Goal: Complete application form

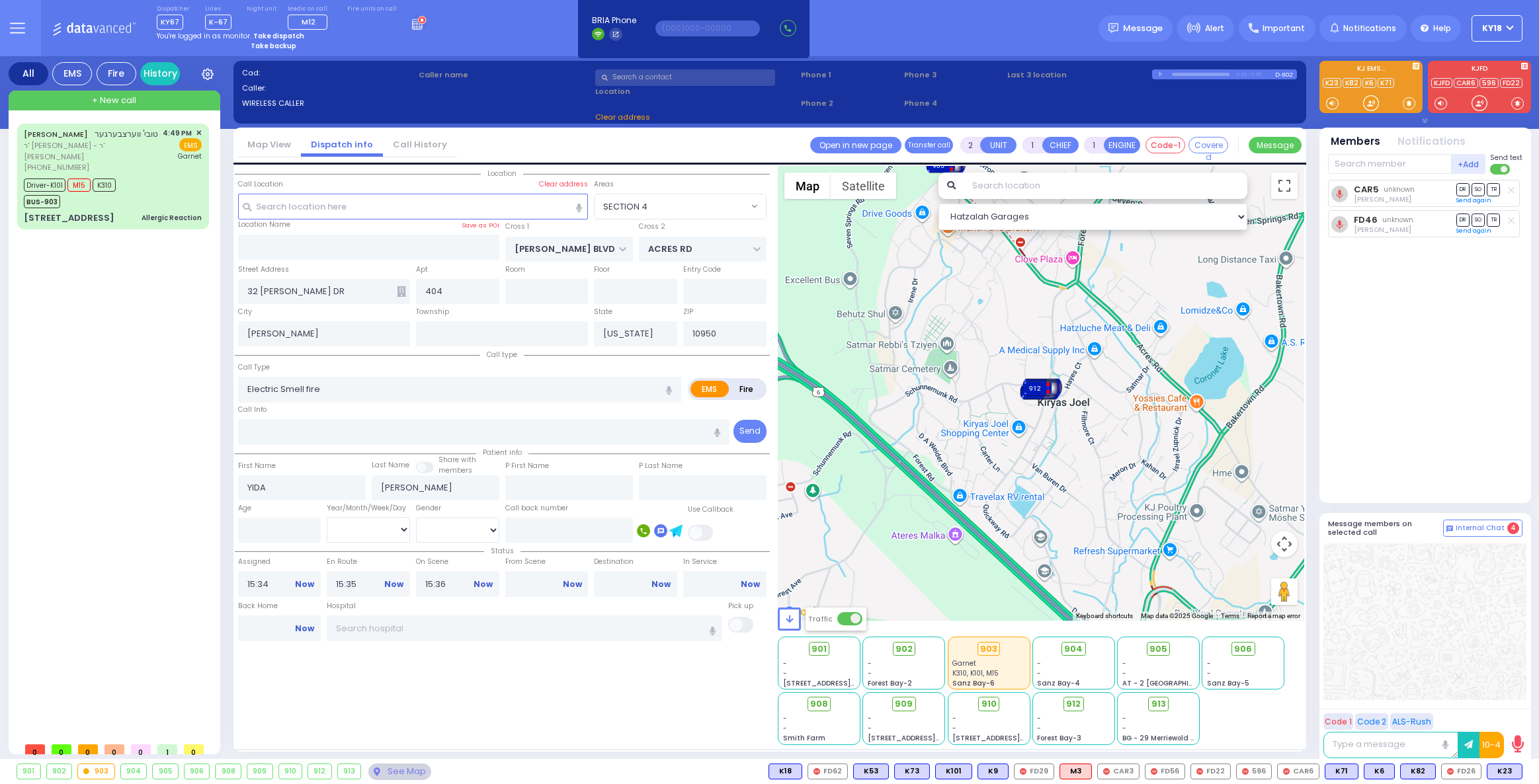
select select
click at [165, 171] on div "4:49 PM ✕ EMS Garnet" at bounding box center [183, 150] width 40 height 45
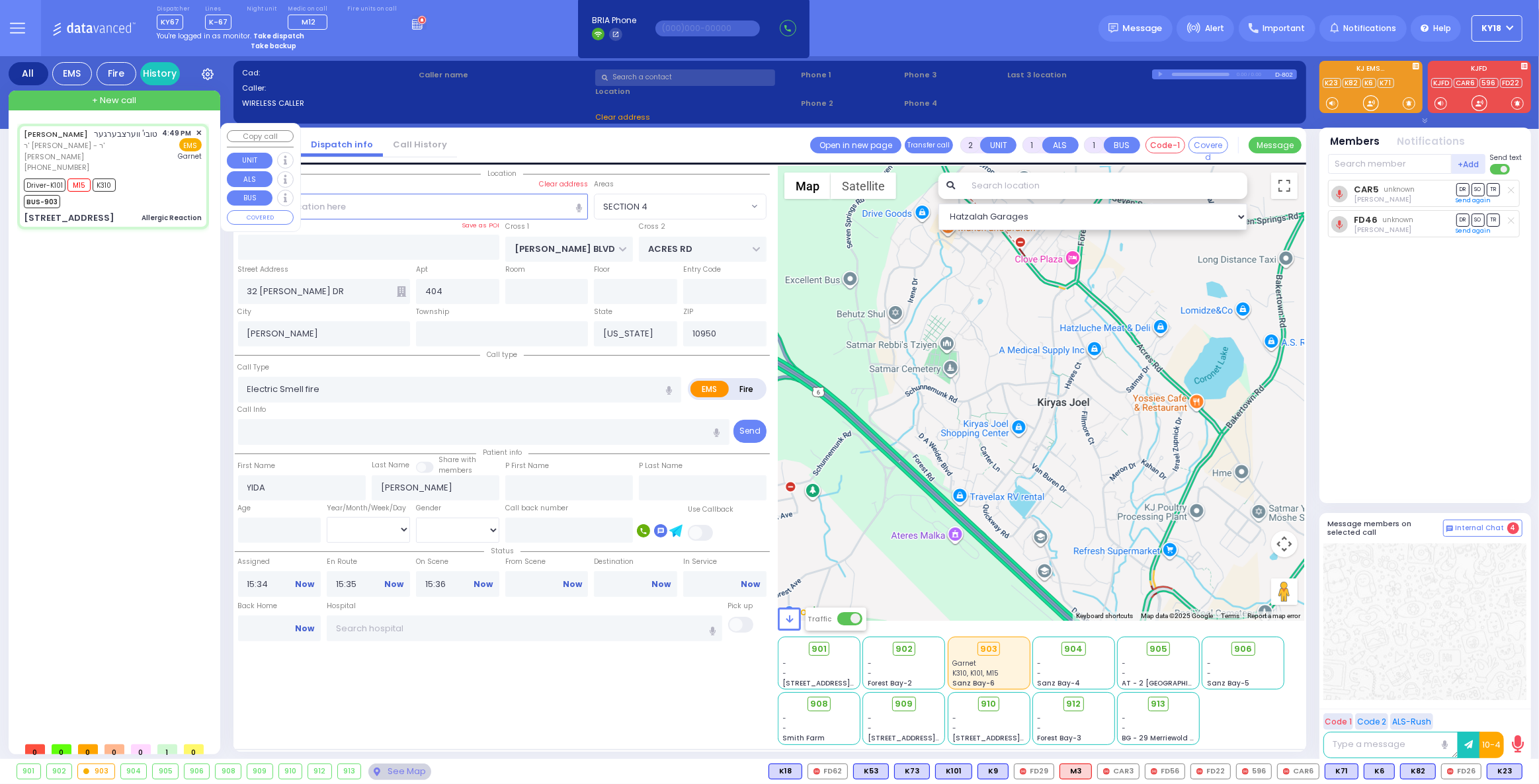
type input "6"
select select
type input "Allergic Reaction"
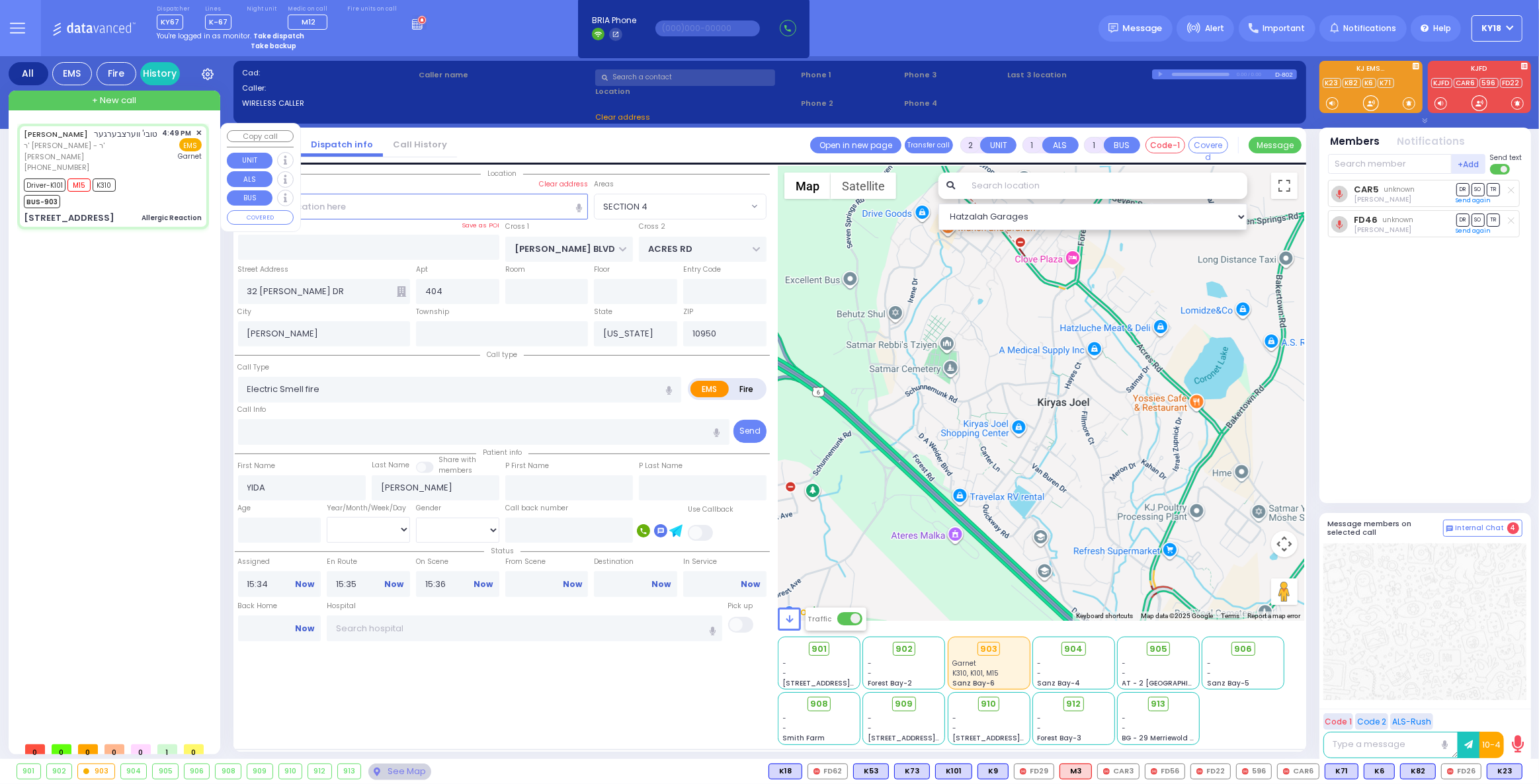
radio input "true"
type input "TOVYA"
type input "WERTZBERGER"
type input "Ita"
type input "[PERSON_NAME]"
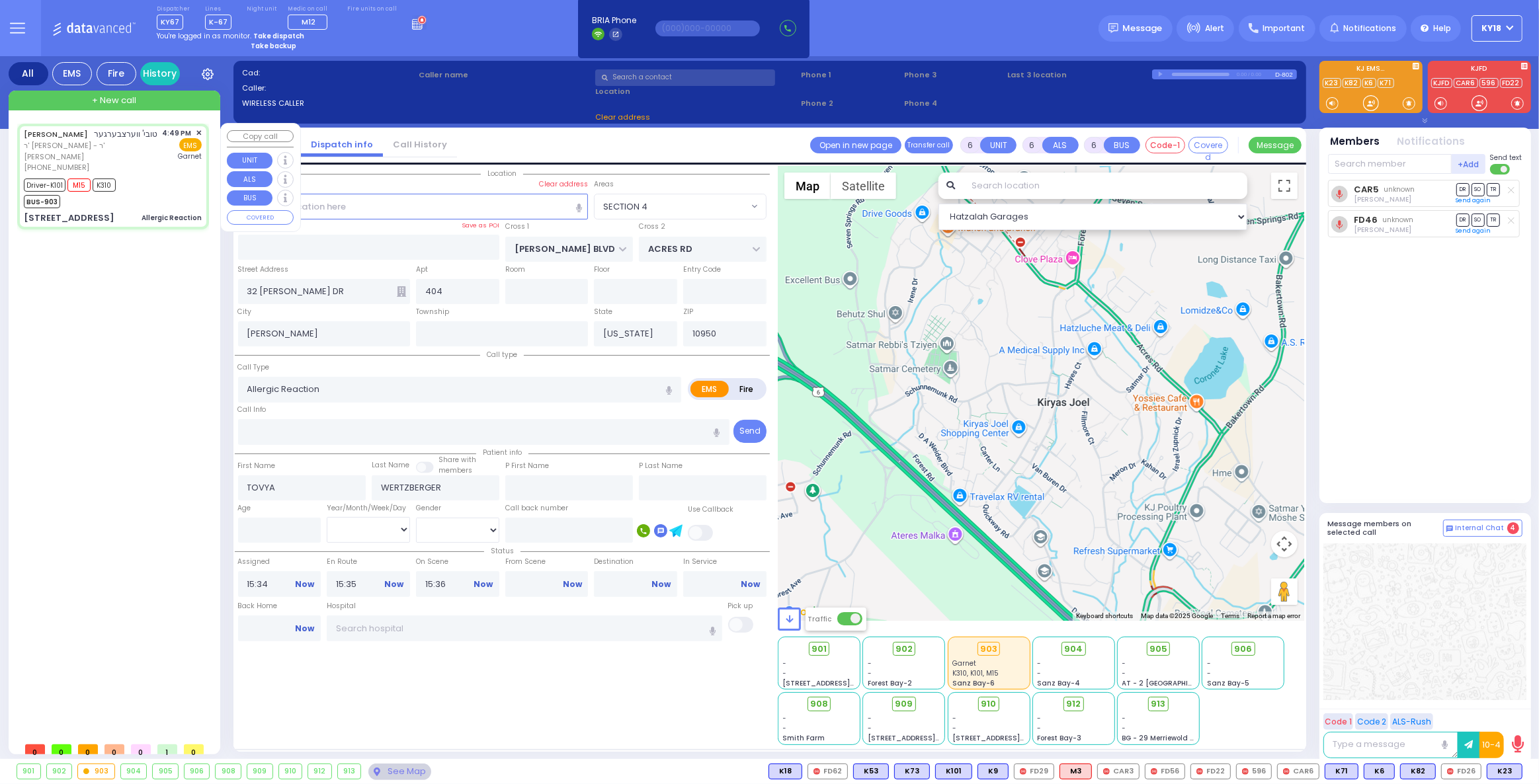
type input "30"
select select "Year"
select select "[DEMOGRAPHIC_DATA]"
type input "16:49"
type input "16:51"
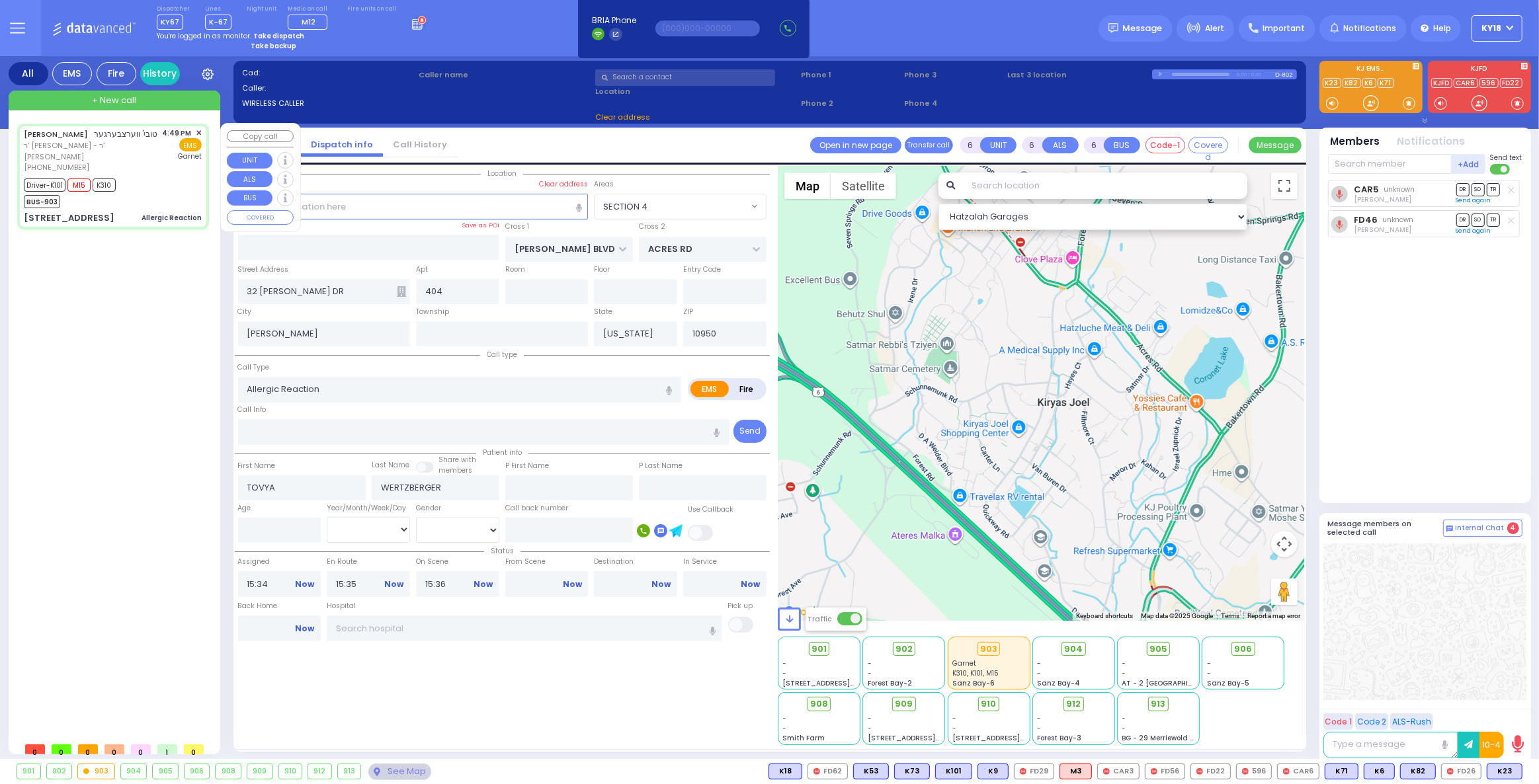
type input "16:54"
type input "17:14"
type input "17:32"
type input "17:40"
type input "[GEOGRAPHIC_DATA]"
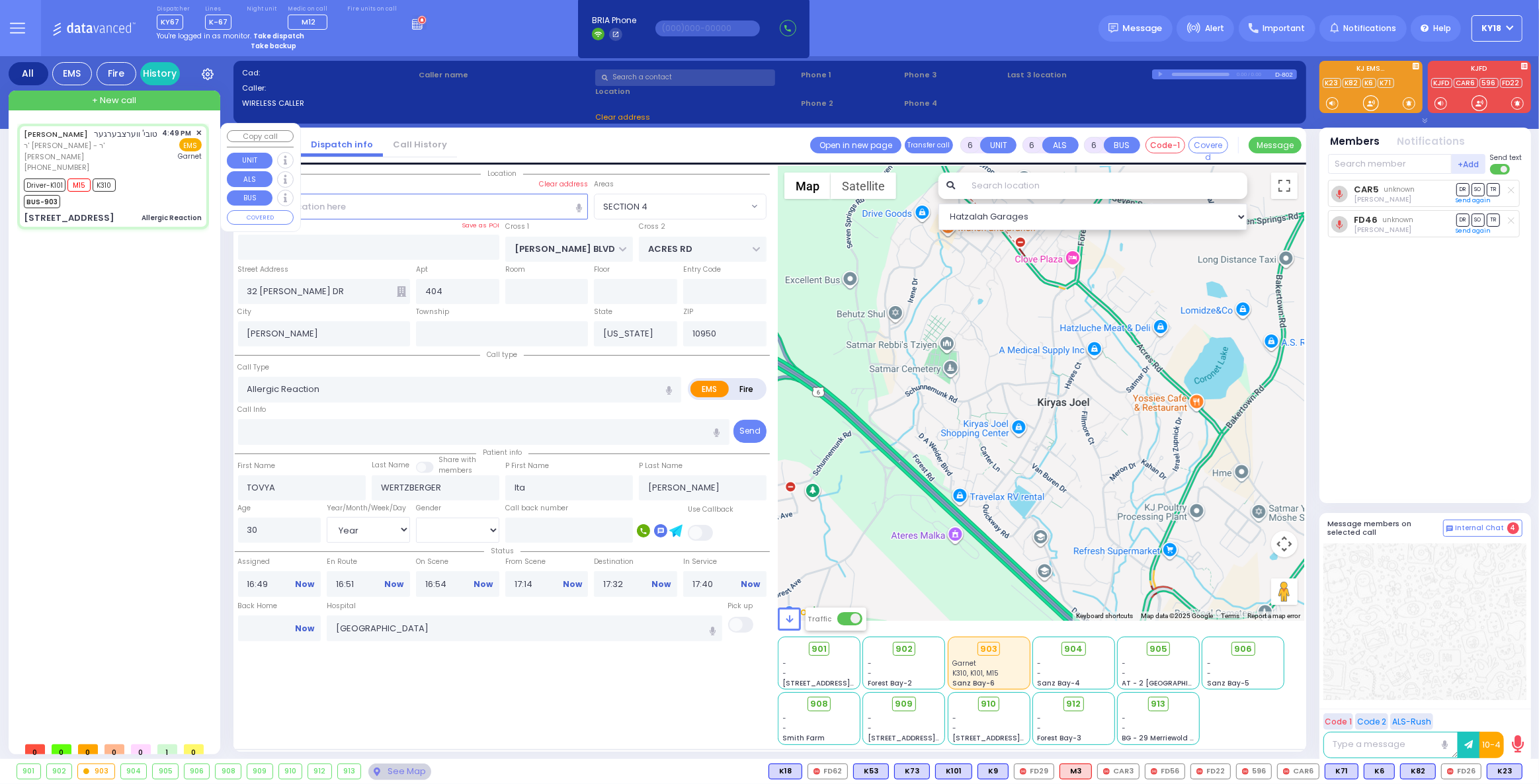
select select "Hatzalah Garages"
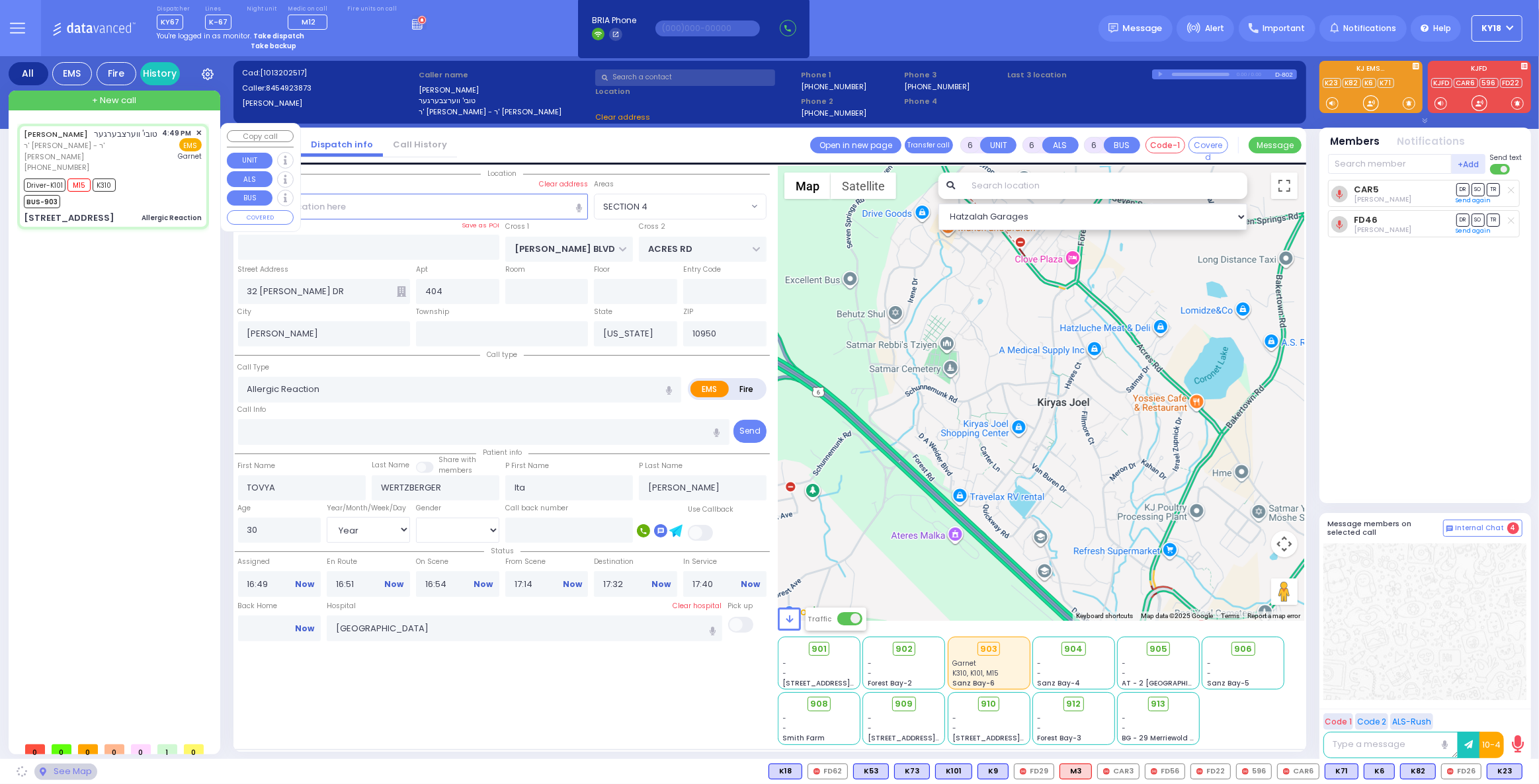
type input "[PERSON_NAME][GEOGRAPHIC_DATA]"
type input "PILNUA RD"
type input "1 MAGLENITZ ST"
type input "103"
type input "Monroe"
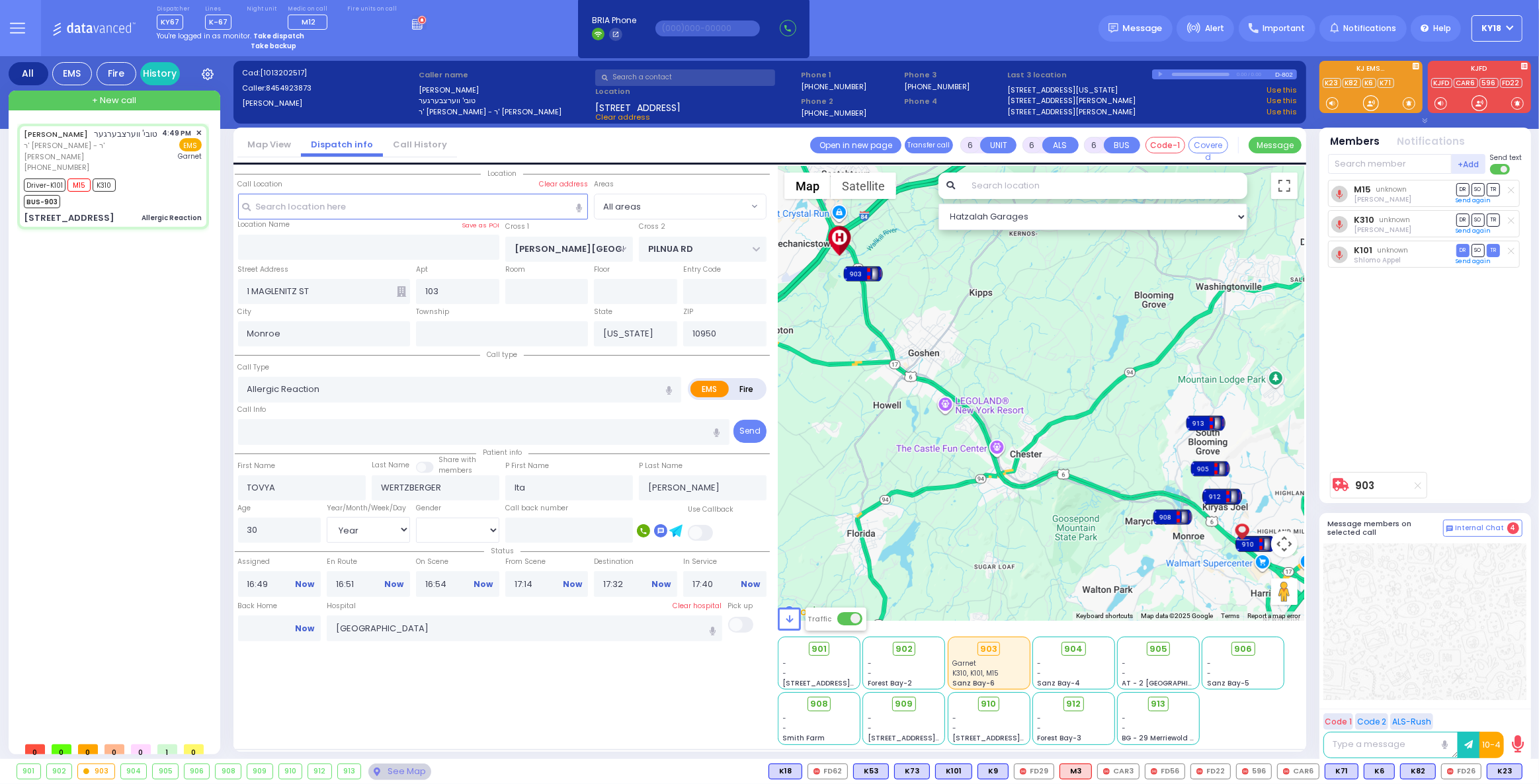
click at [866, 272] on div "903" at bounding box center [863, 274] width 40 height 20
click at [871, 235] on link "Calculate distance" at bounding box center [854, 237] width 66 height 9
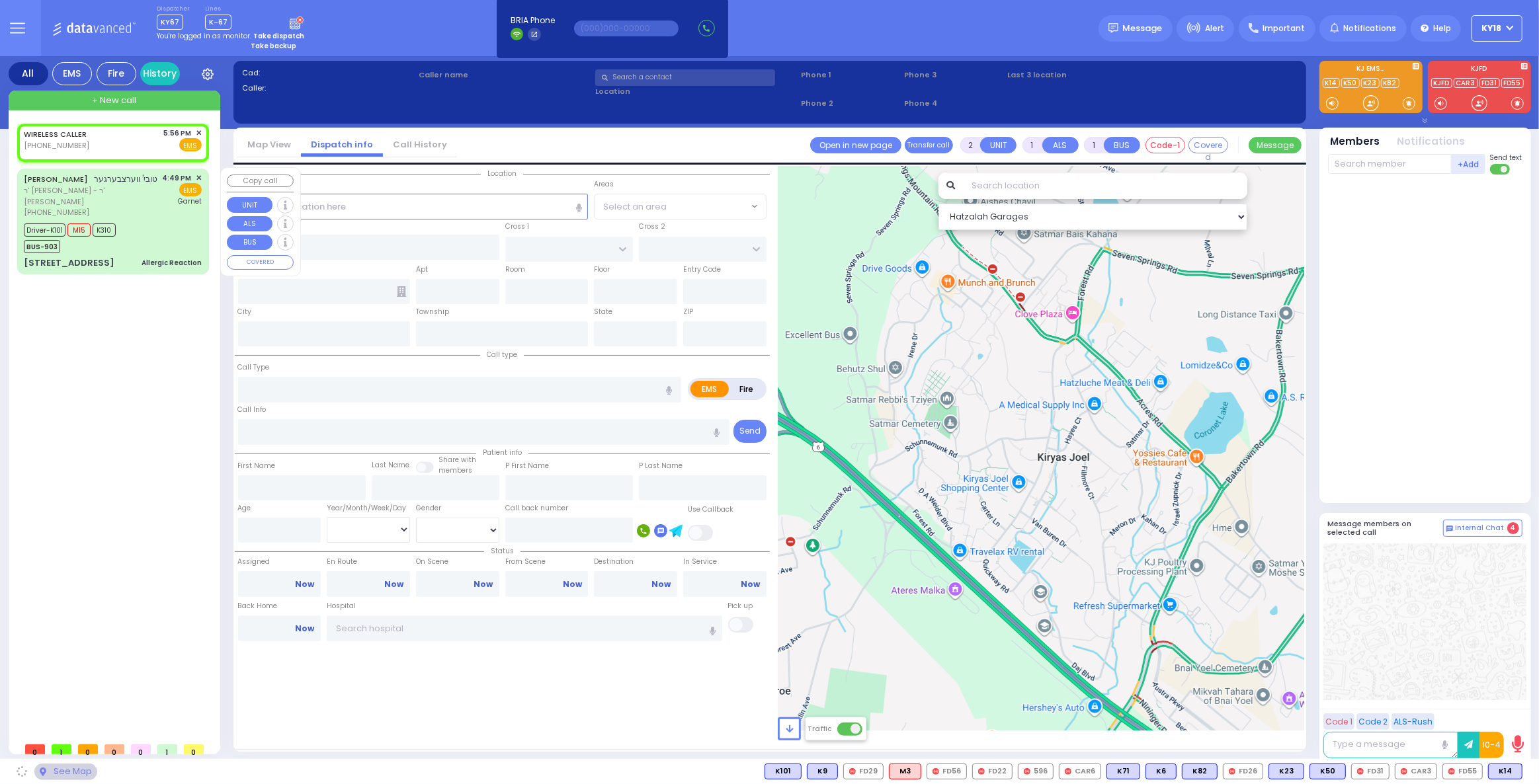
select select
radio input "true"
select select
type input "17:56"
select select "Hatzalah Garages"
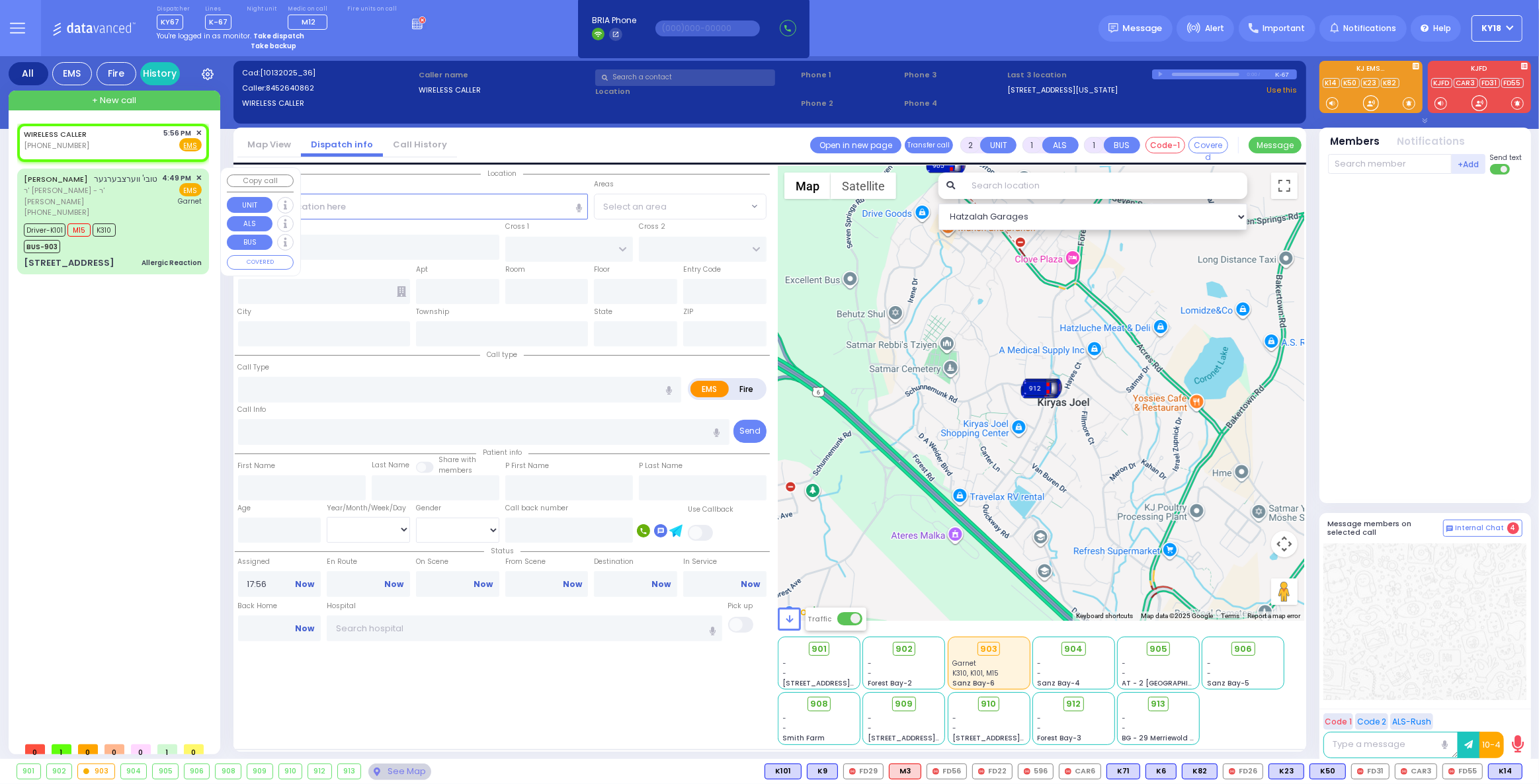
click at [112, 186] on div "[PERSON_NAME] טובי' ווערצבערגער" at bounding box center [90, 179] width 134 height 14
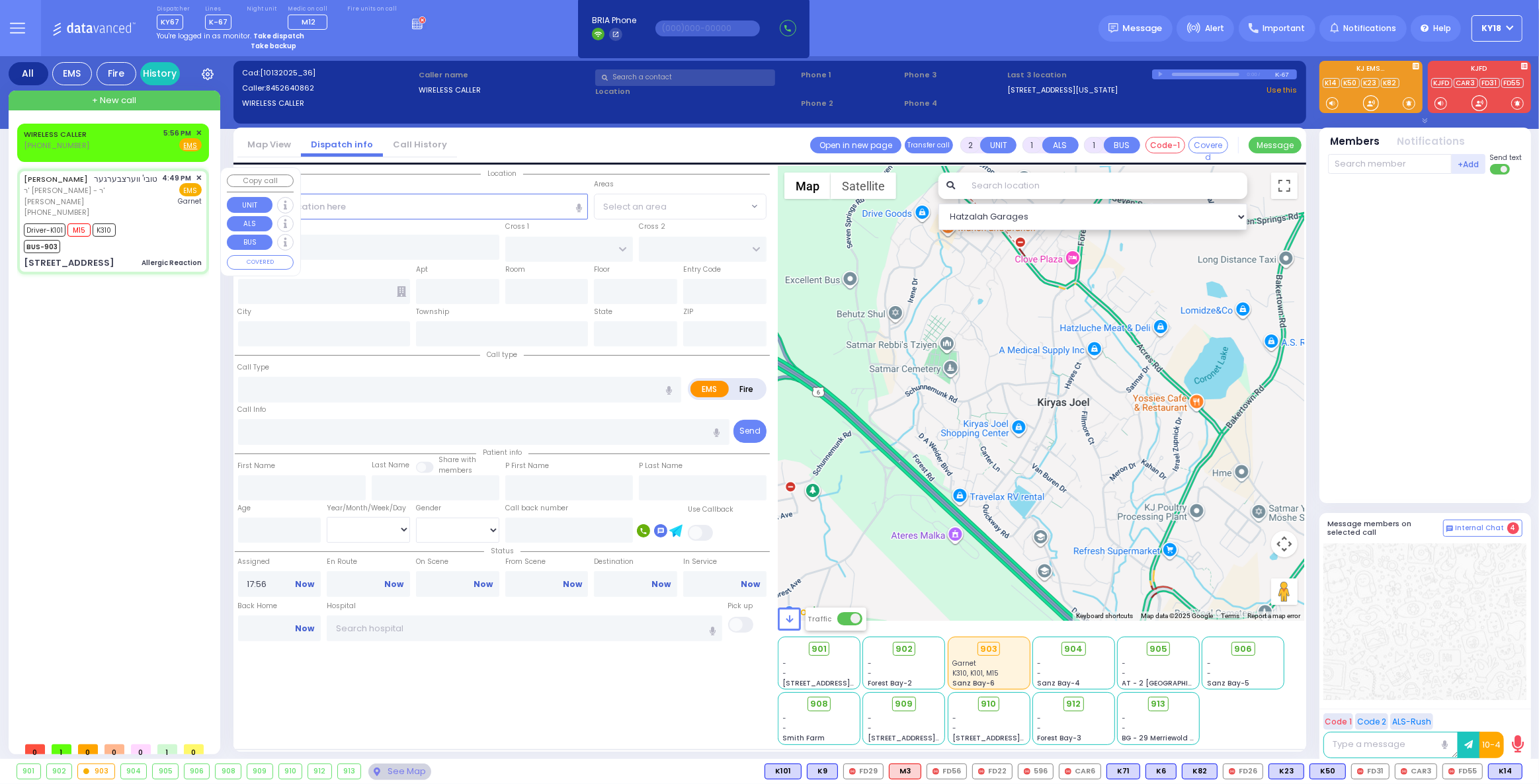
type input "6"
select select
type input "Allergic Reaction"
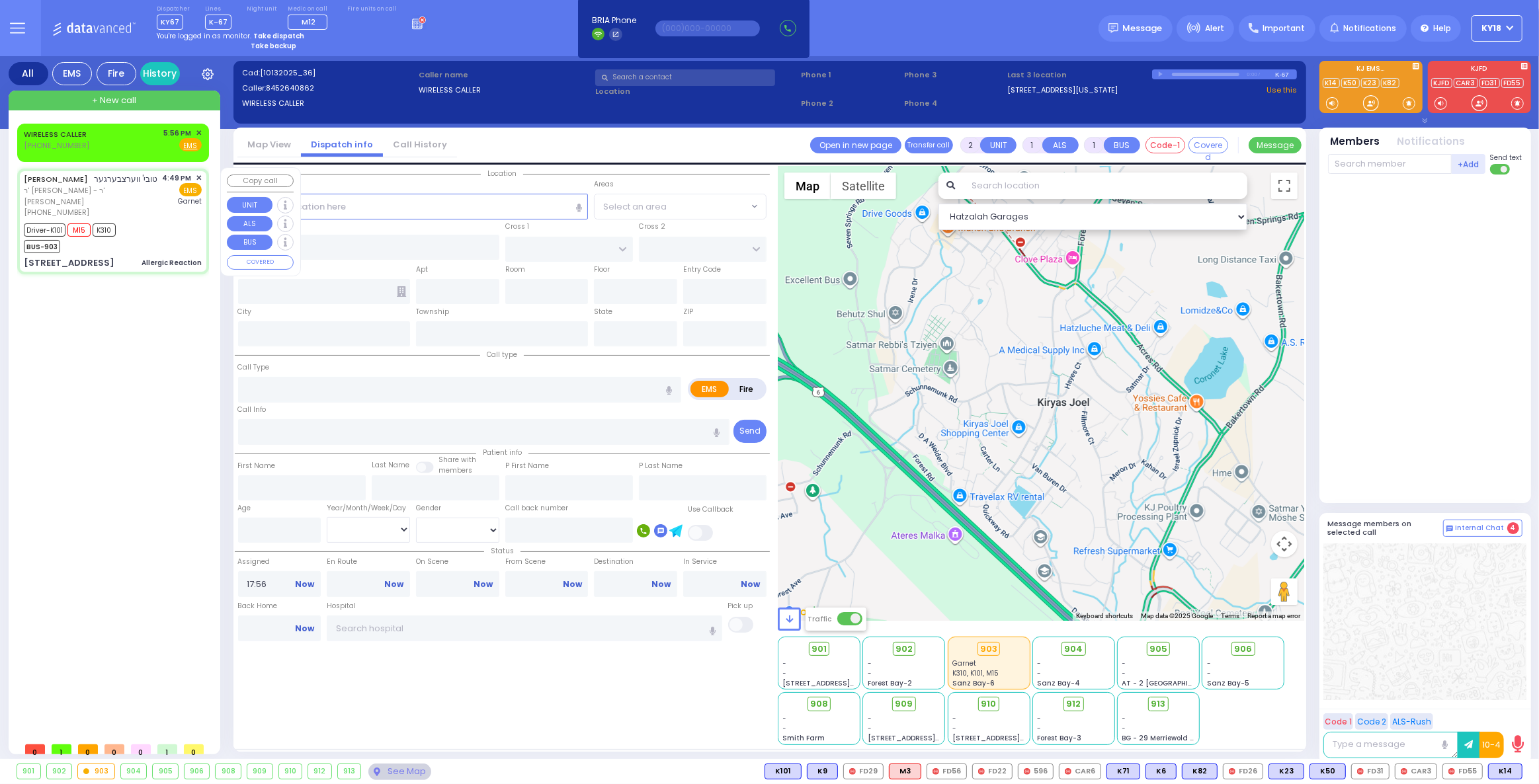
radio input "true"
type input "TOVYA"
type input "WERTZBERGER"
type input "Ita"
type input "[PERSON_NAME]"
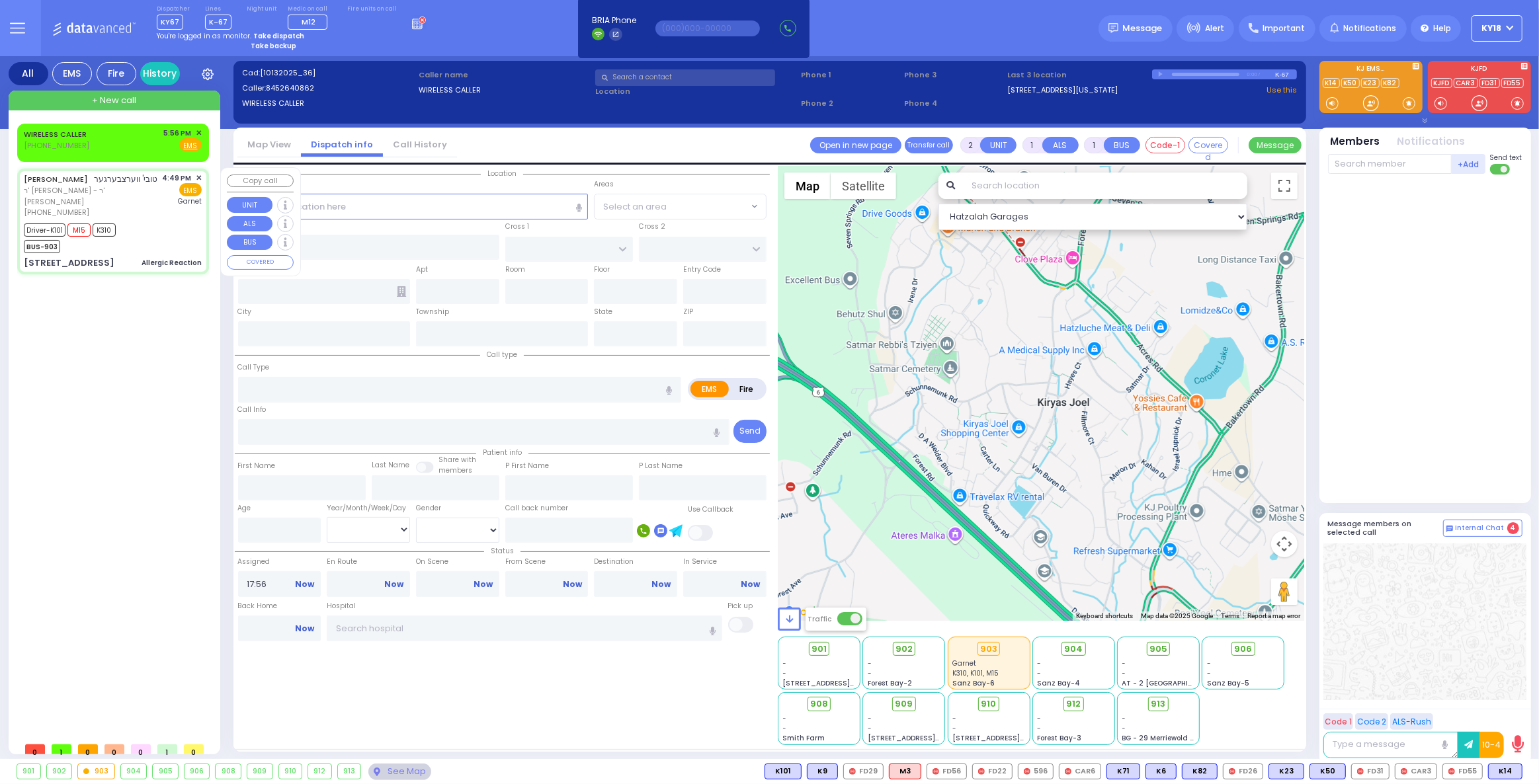
type input "30"
select select "Year"
select select "[DEMOGRAPHIC_DATA]"
type input "16:49"
type input "16:51"
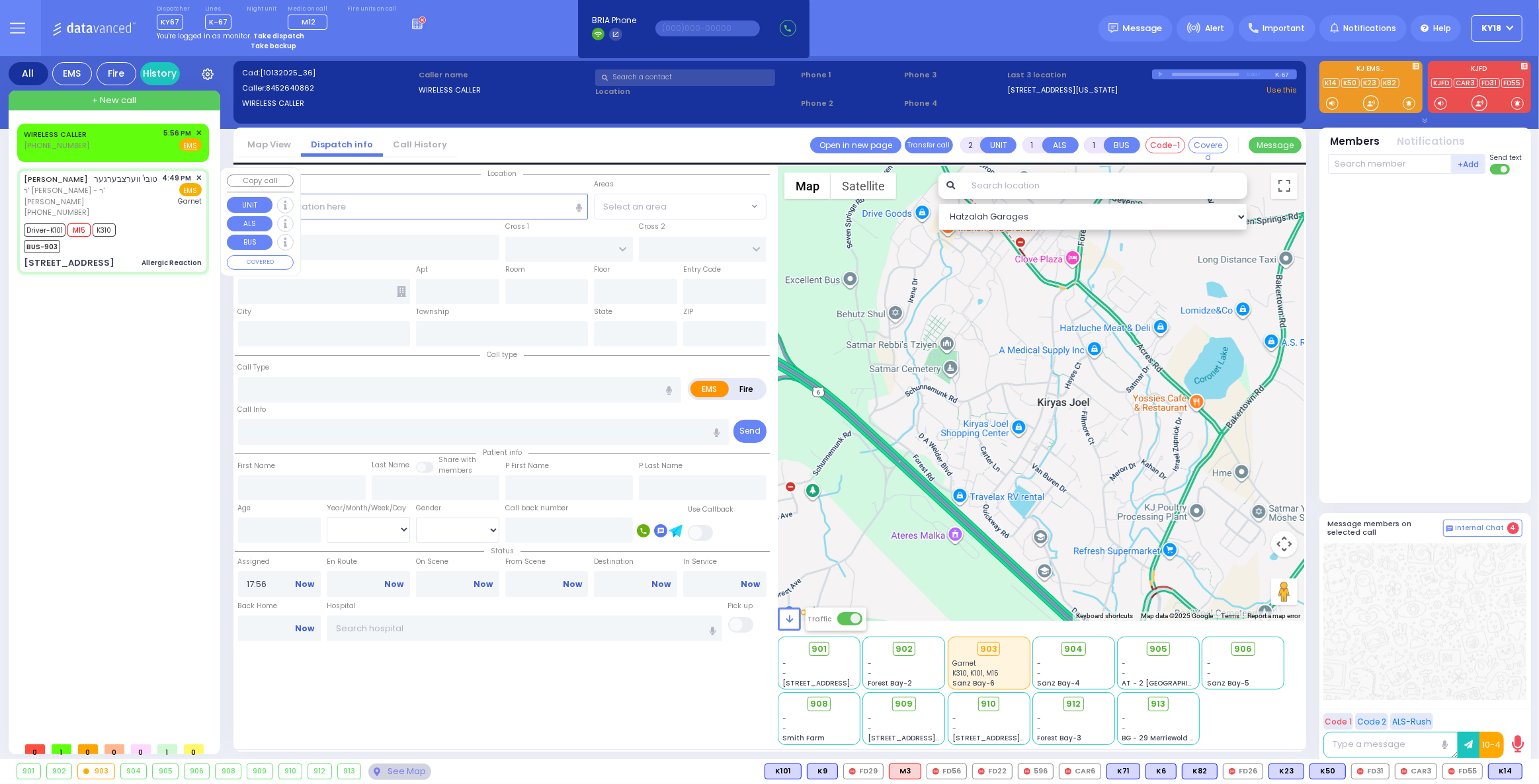
type input "16:54"
type input "17:14"
type input "17:32"
type input "17:40"
type input "[GEOGRAPHIC_DATA]"
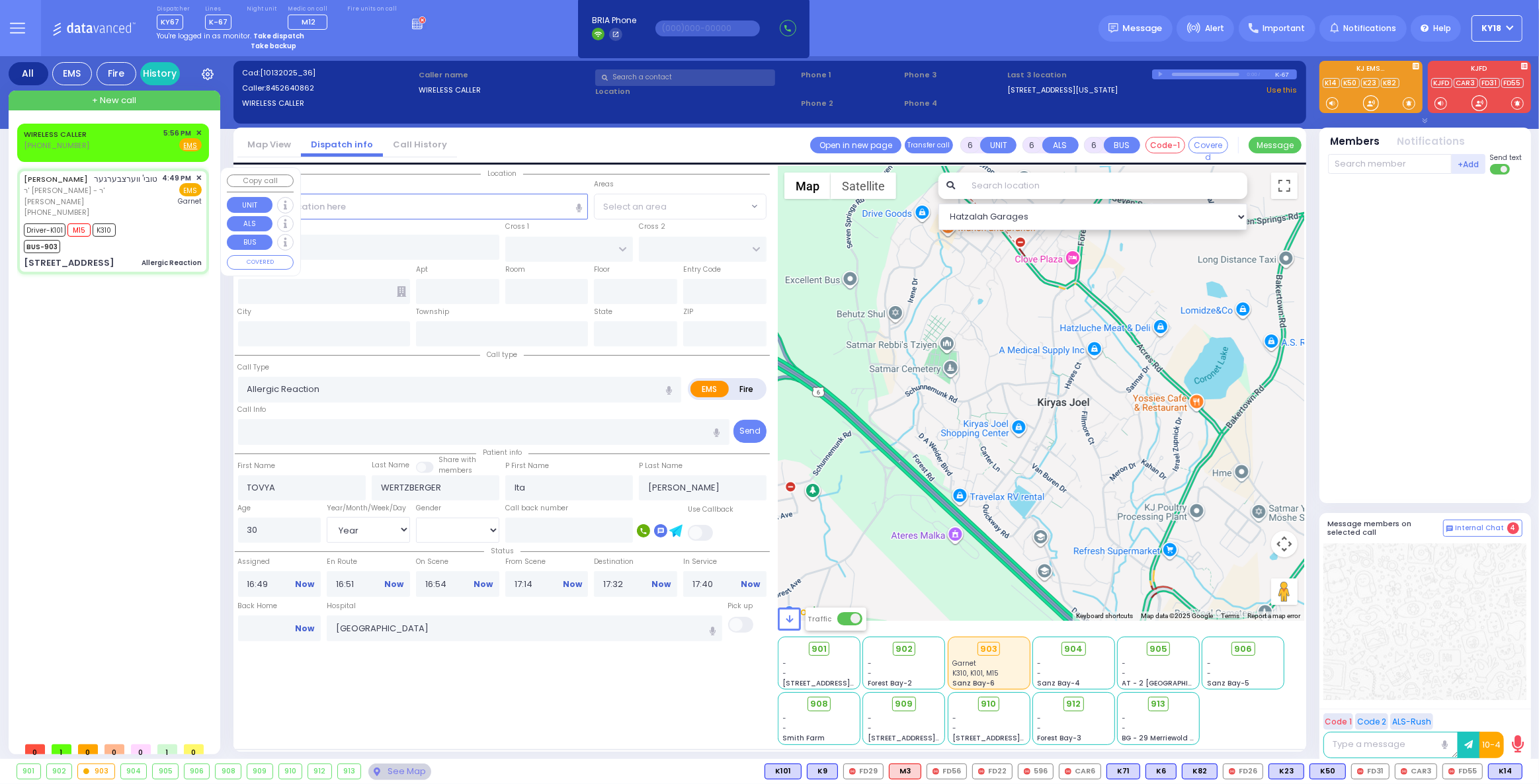
type input "[PERSON_NAME][GEOGRAPHIC_DATA]"
type input "PILNUA RD"
type input "1 MAGLENITZ ST"
type input "103"
type input "Monroe"
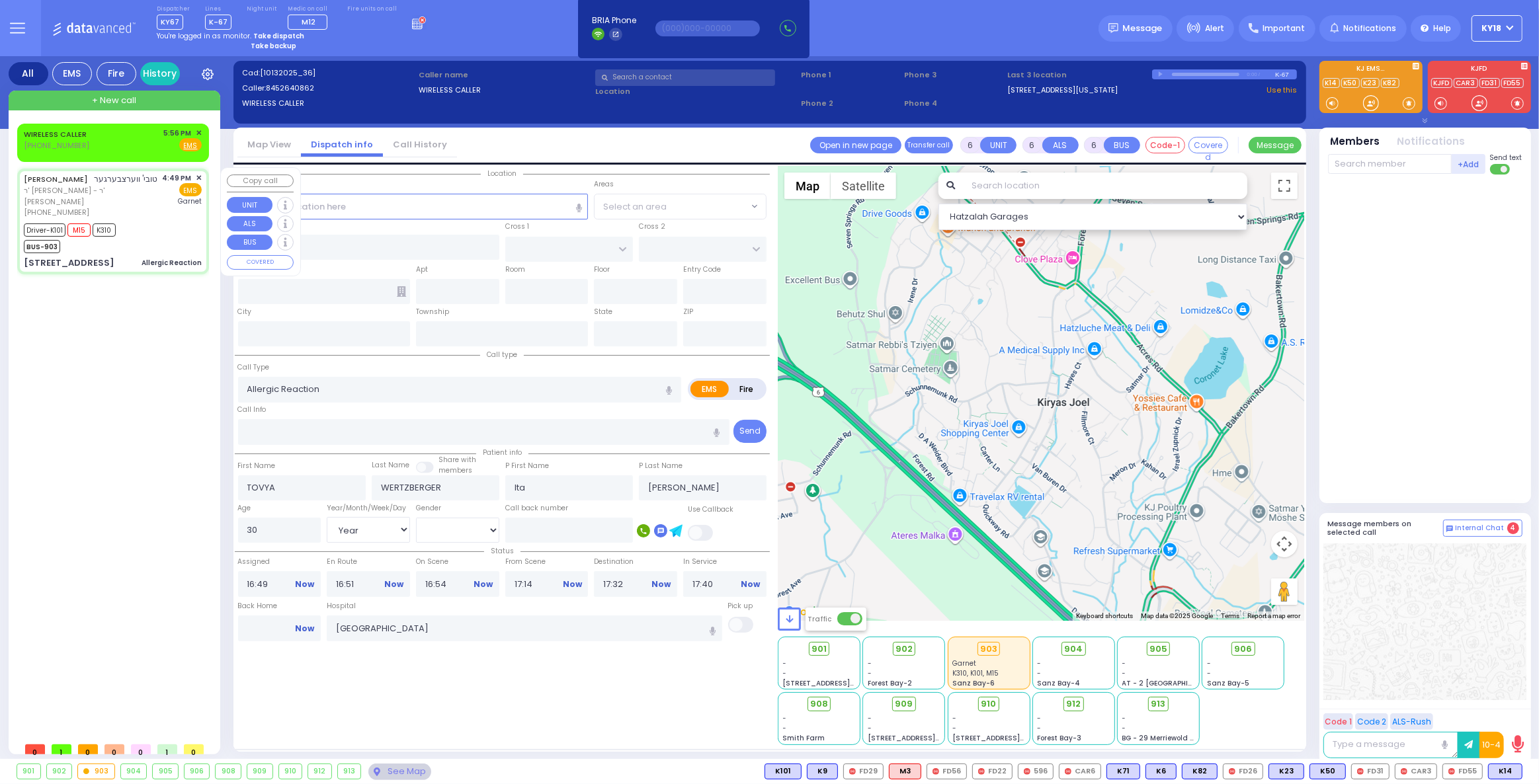
type input "[US_STATE]"
type input "10950"
select select "Hatzalah Garages"
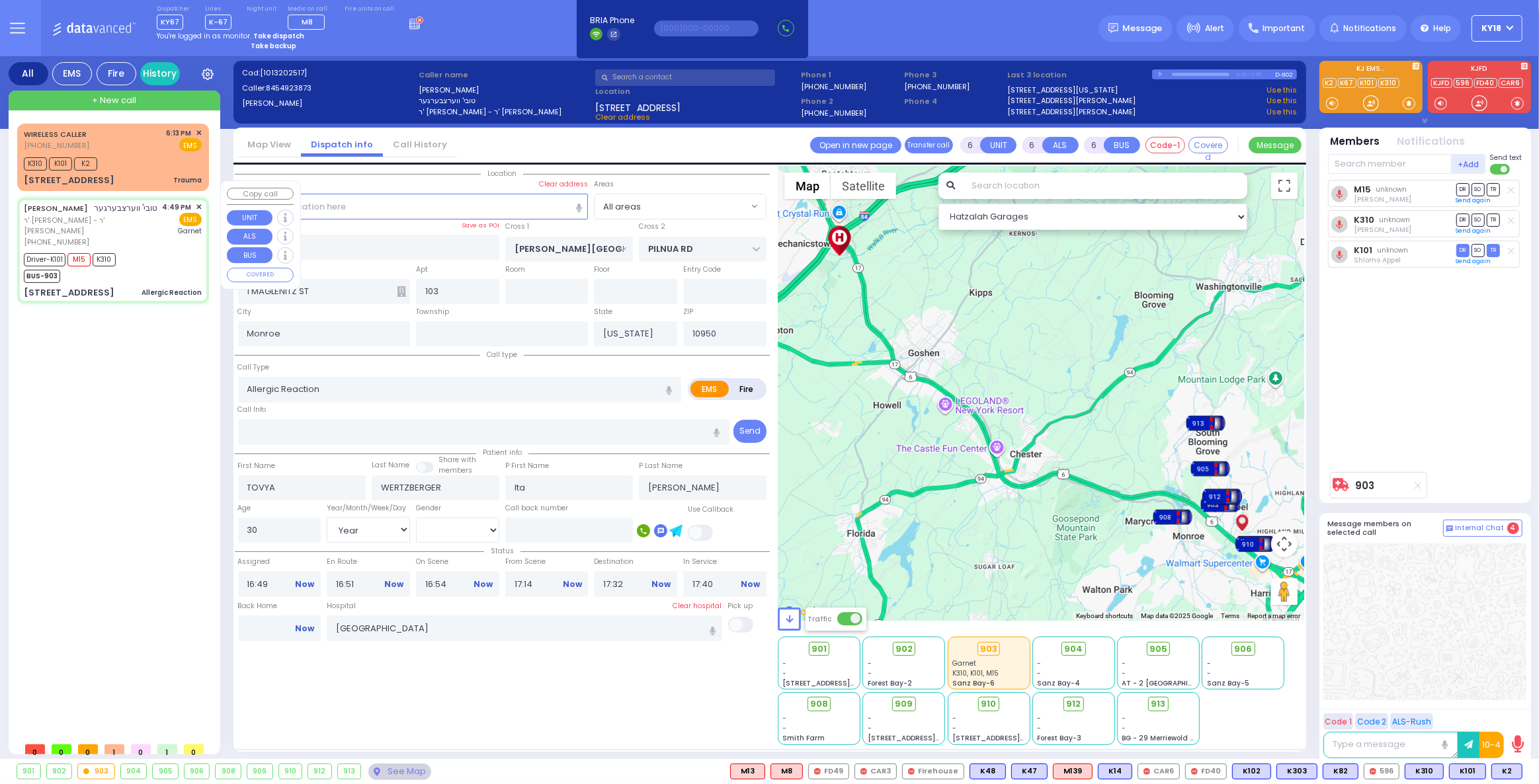
select select
radio input "true"
select select
select select "Hatzalah Garages"
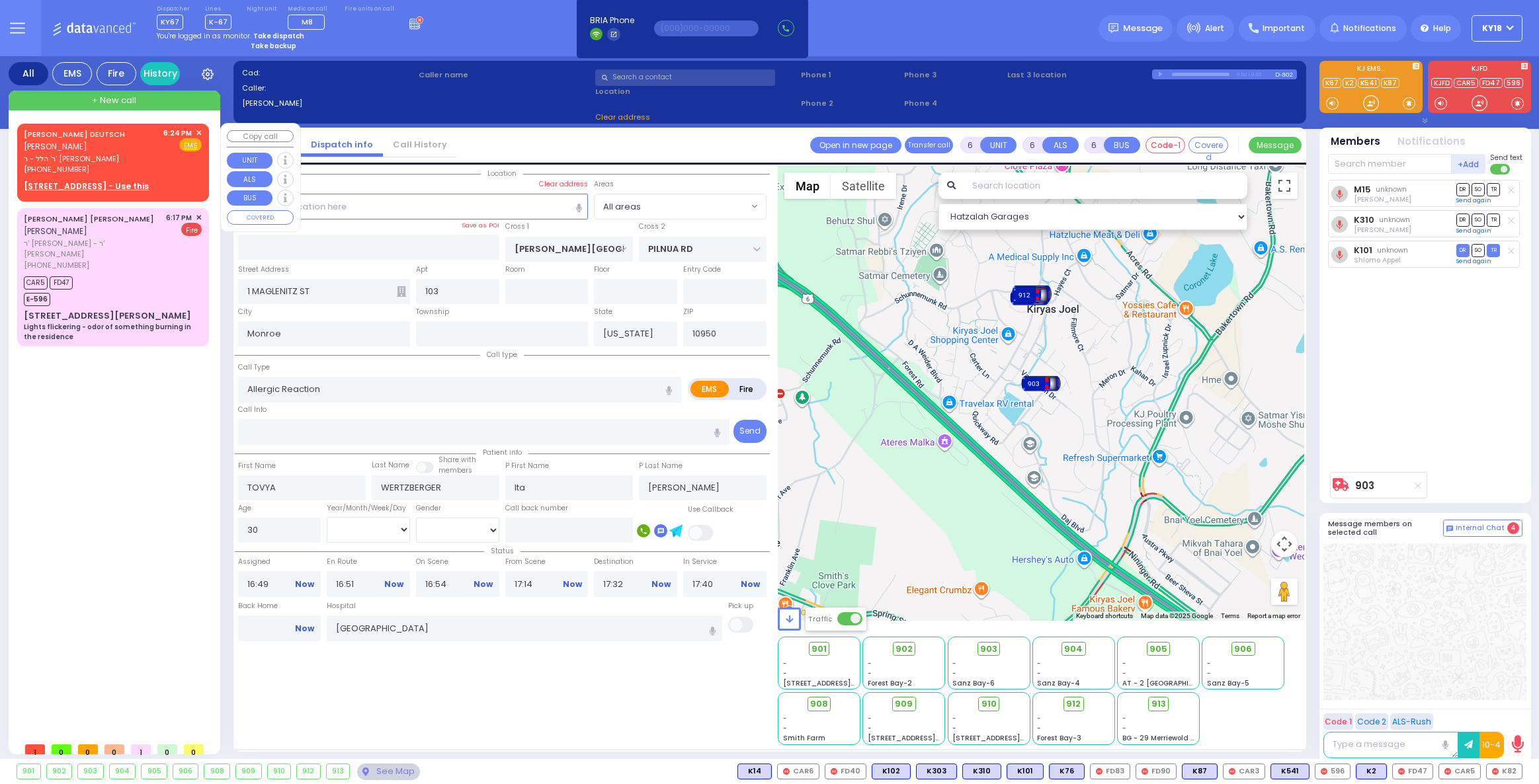
select select
